Goal: Entertainment & Leisure: Consume media (video, audio)

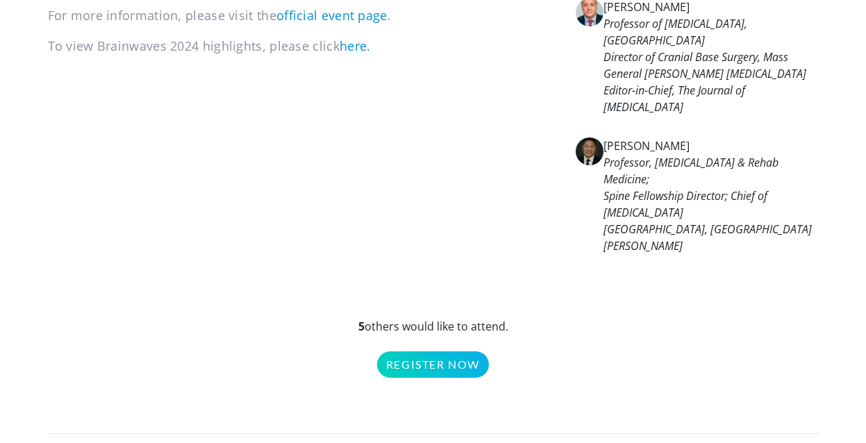
scroll to position [295, 0]
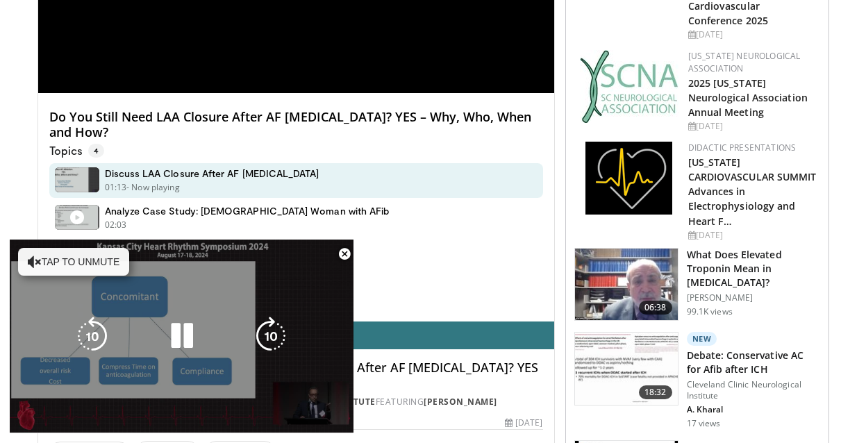
scroll to position [473, 0]
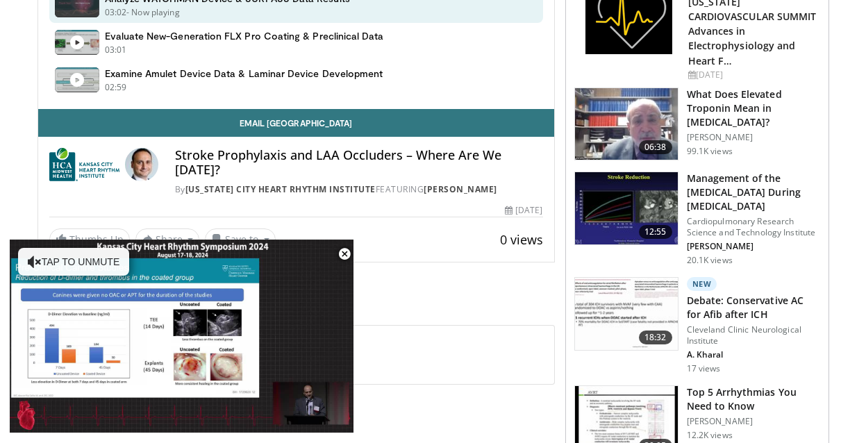
scroll to position [756, 0]
